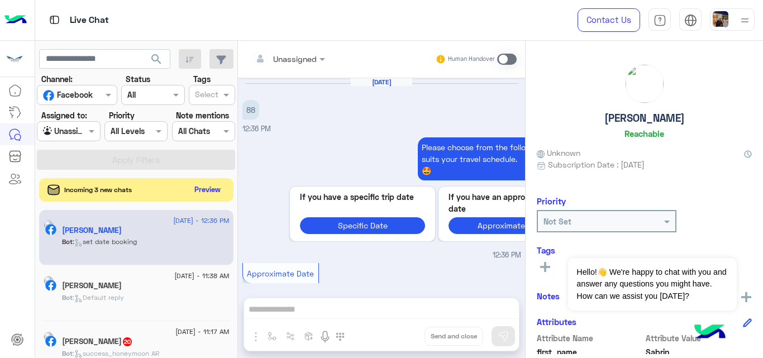
click at [203, 192] on button "Preview" at bounding box center [208, 189] width 35 height 15
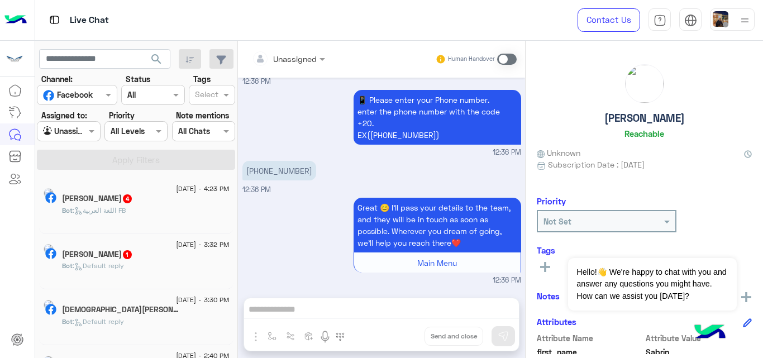
scroll to position [6, 0]
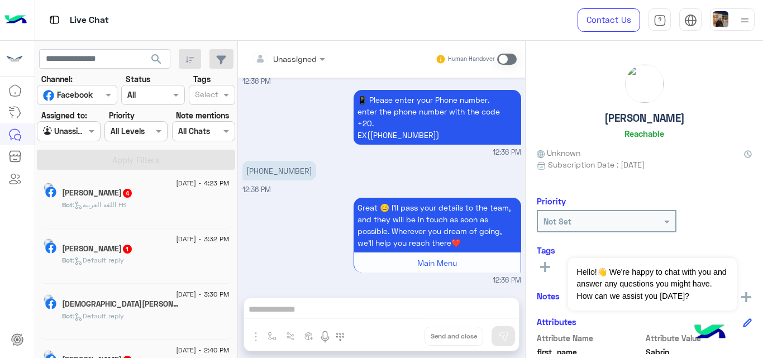
click at [180, 246] on div "Karim Oussama 1" at bounding box center [146, 250] width 168 height 12
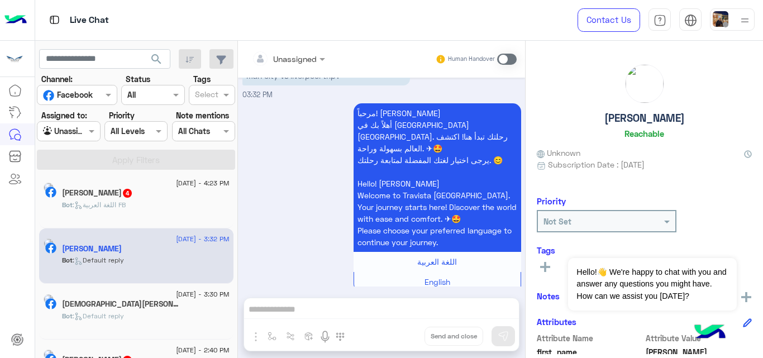
scroll to position [53, 0]
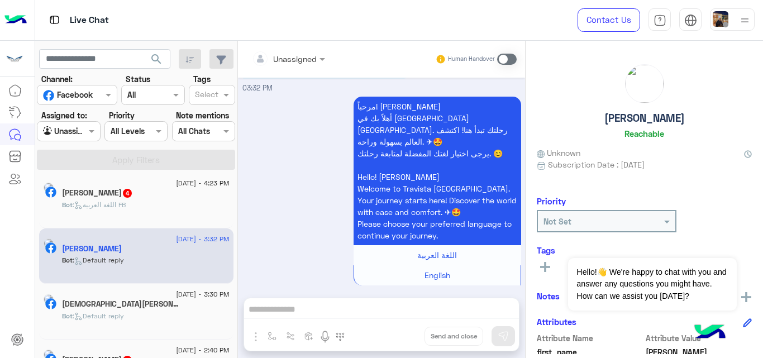
click at [510, 54] on span at bounding box center [507, 59] width 20 height 11
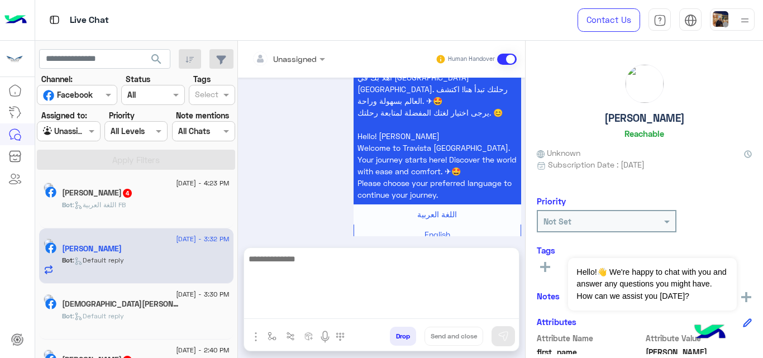
click at [303, 310] on textarea at bounding box center [381, 285] width 275 height 67
paste textarea "**********"
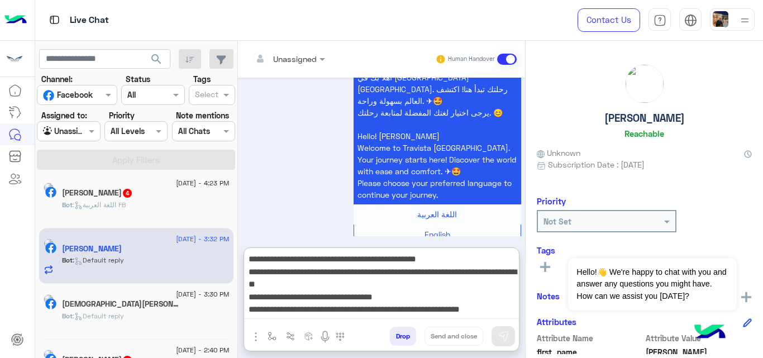
scroll to position [9, 0]
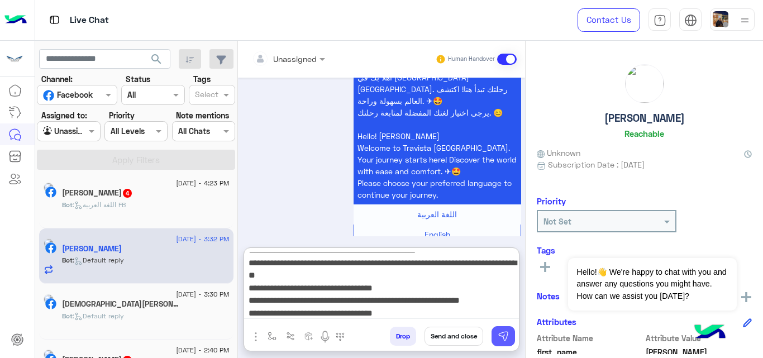
type textarea "**********"
click at [506, 336] on img at bounding box center [503, 336] width 11 height 11
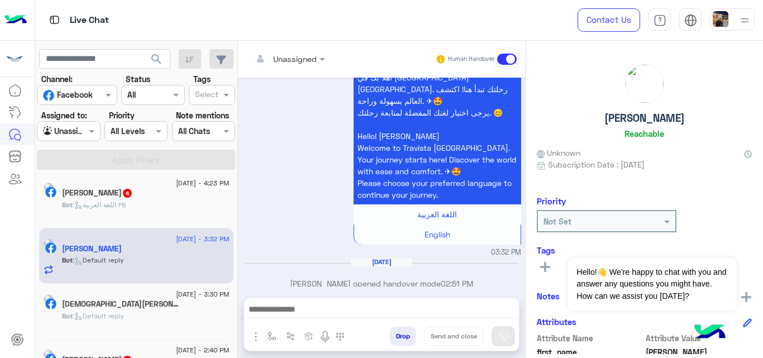
scroll to position [211, 0]
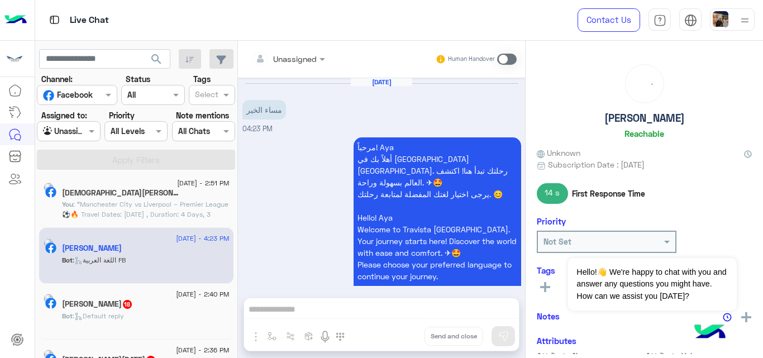
scroll to position [821, 0]
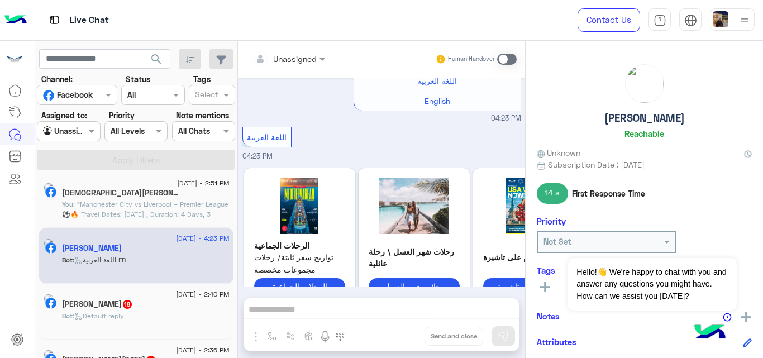
click at [83, 130] on div at bounding box center [68, 131] width 62 height 13
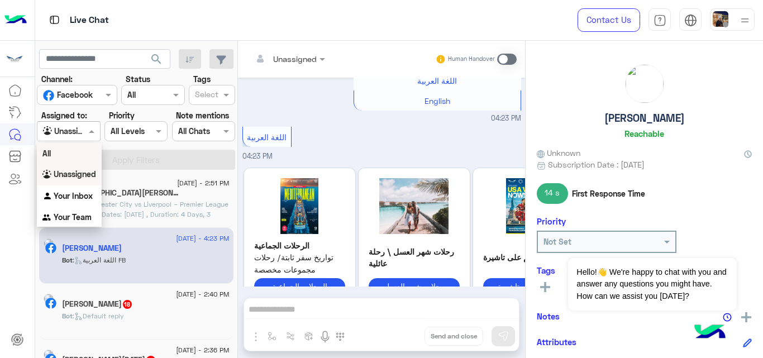
click at [81, 155] on div "All" at bounding box center [69, 153] width 65 height 21
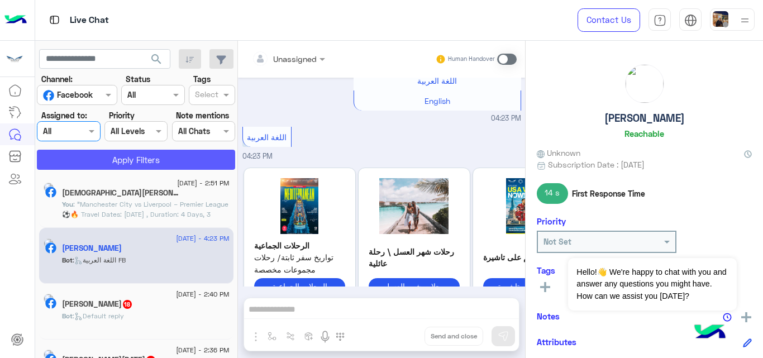
click at [93, 165] on button "Apply Filters" at bounding box center [136, 160] width 198 height 20
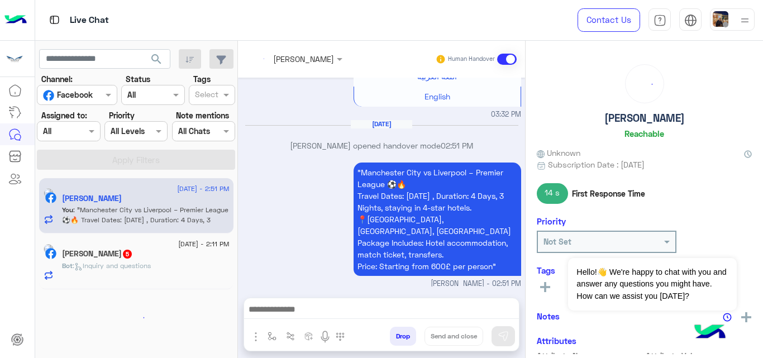
scroll to position [231, 0]
click at [314, 319] on textarea at bounding box center [381, 310] width 275 height 17
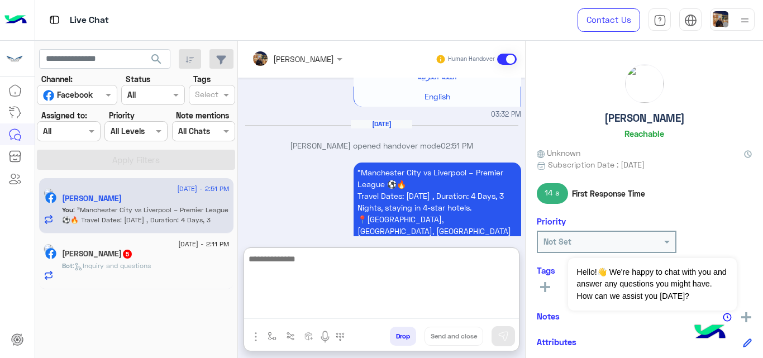
paste textarea "**********"
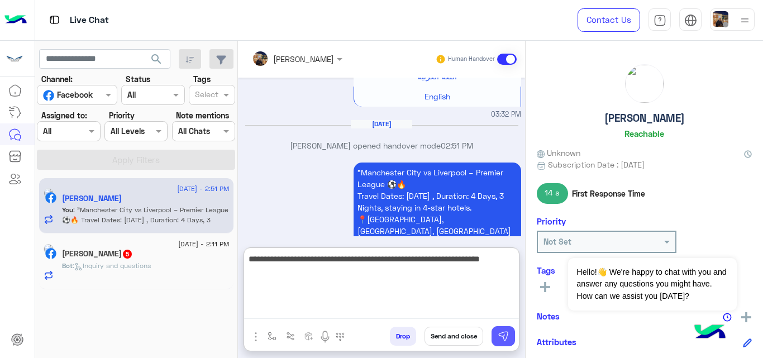
type textarea "**********"
click at [506, 333] on img at bounding box center [503, 336] width 11 height 11
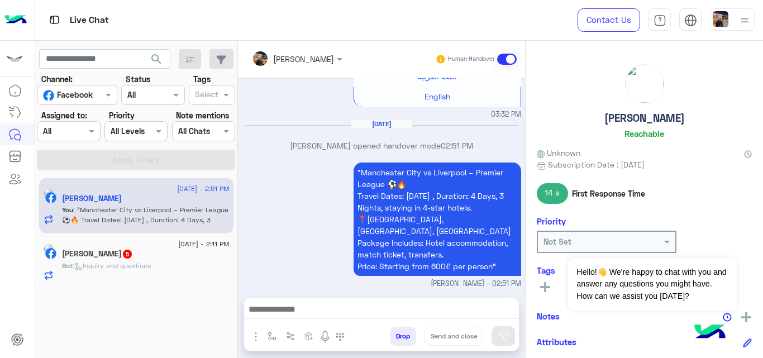
scroll to position [278, 0]
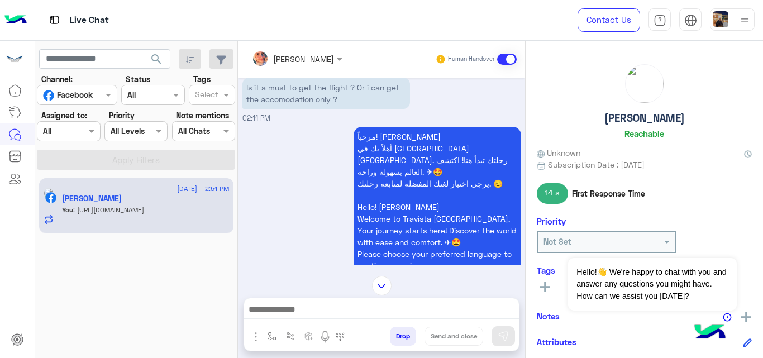
scroll to position [664, 0]
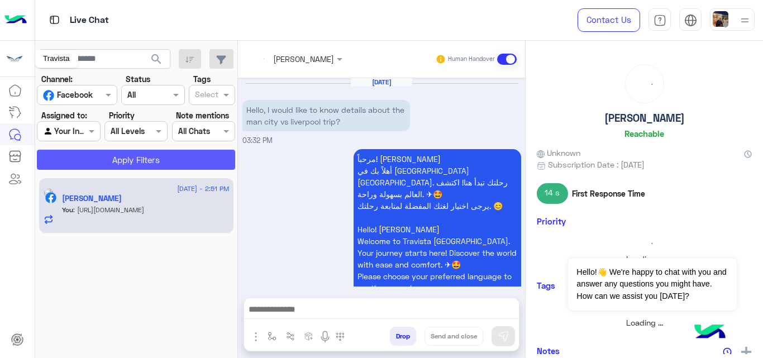
click at [140, 159] on button "Apply Filters" at bounding box center [136, 160] width 198 height 20
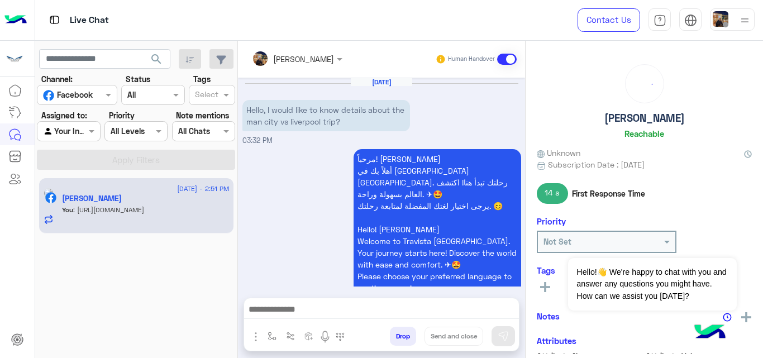
scroll to position [278, 0]
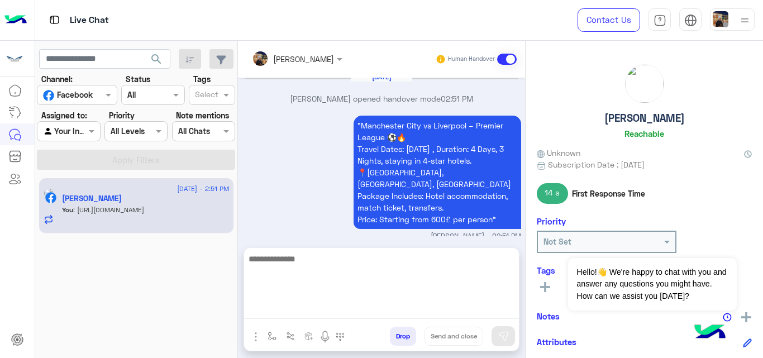
click at [382, 307] on textarea at bounding box center [381, 285] width 275 height 67
paste textarea "**********"
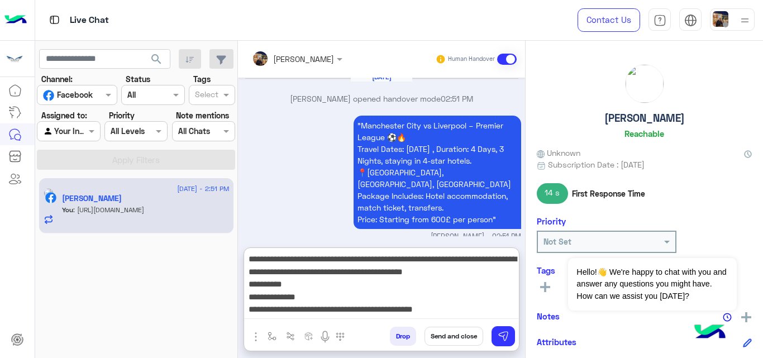
scroll to position [47, 0]
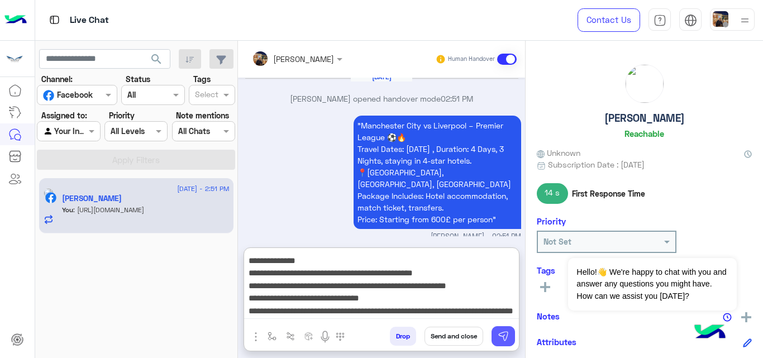
type textarea "**********"
click at [515, 330] on button at bounding box center [503, 336] width 23 height 20
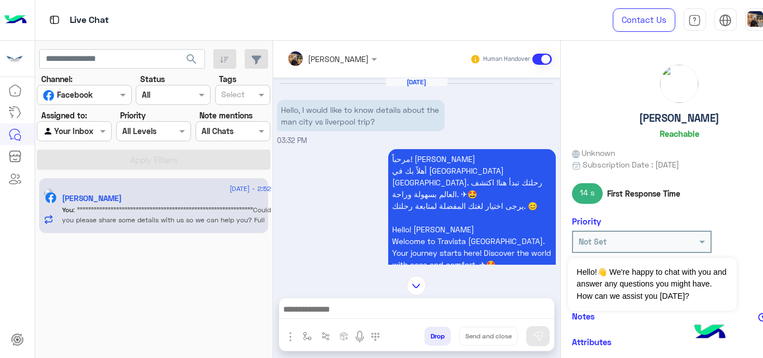
scroll to position [443, 0]
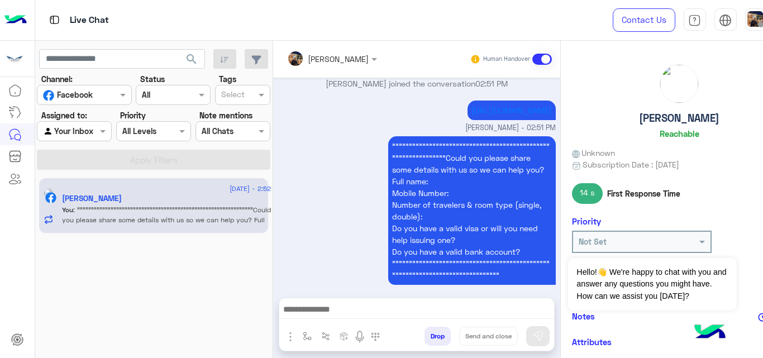
click at [89, 129] on div at bounding box center [74, 131] width 74 height 13
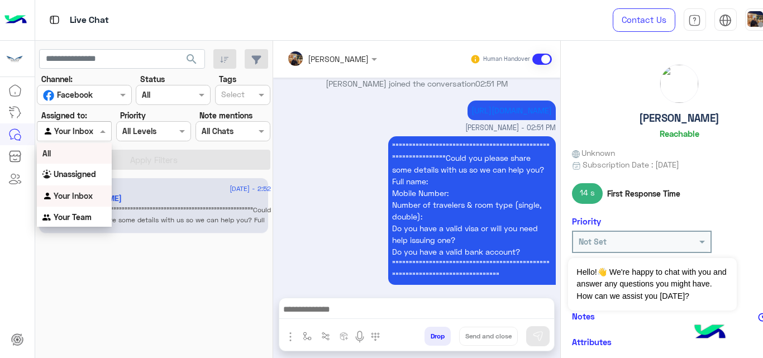
click at [82, 151] on div "All" at bounding box center [74, 153] width 75 height 21
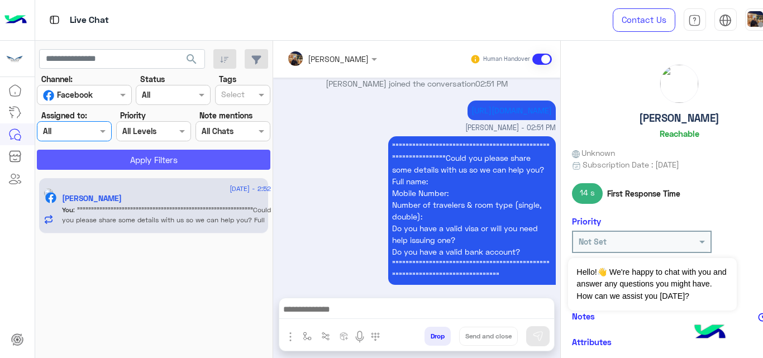
click at [97, 160] on button "Apply Filters" at bounding box center [154, 160] width 234 height 20
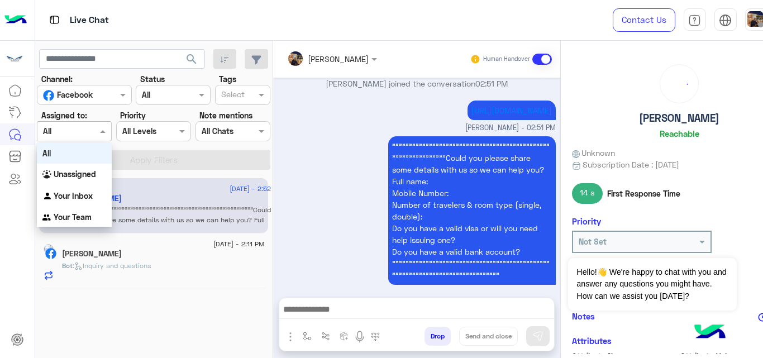
click at [86, 130] on div at bounding box center [74, 131] width 74 height 13
click at [83, 178] on b "Unassigned" at bounding box center [75, 174] width 42 height 10
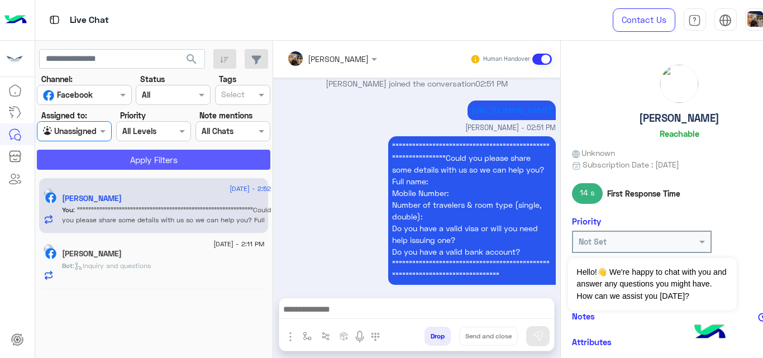
click at [116, 162] on button "Apply Filters" at bounding box center [154, 160] width 234 height 20
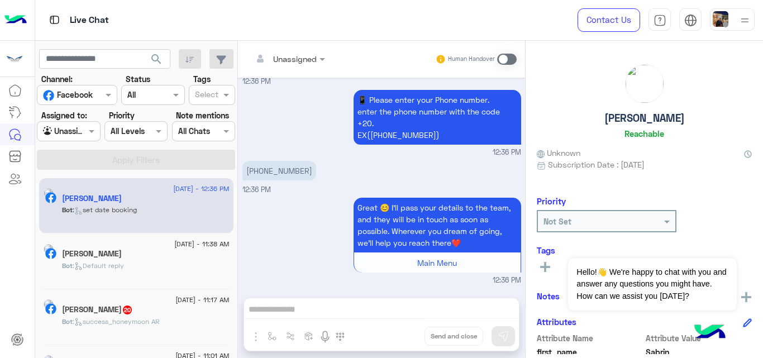
scroll to position [186, 0]
